Goal: Information Seeking & Learning: Learn about a topic

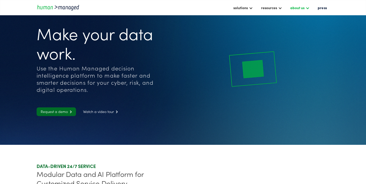
click at [303, 6] on div "about us" at bounding box center [297, 8] width 14 height 6
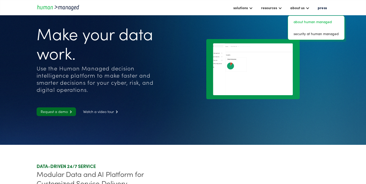
click at [304, 23] on link "about human managed" at bounding box center [316, 22] width 52 height 8
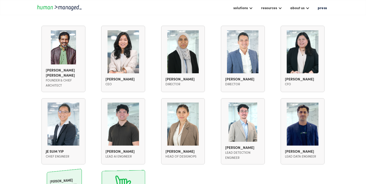
scroll to position [337, 0]
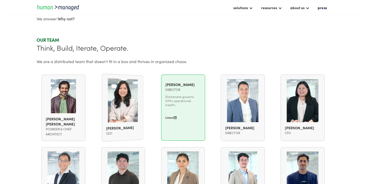
click at [186, 119] on link "[PERSON_NAME] director [PERSON_NAME] governs HM's operational health." at bounding box center [182, 102] width 35 height 46
